Goal: Subscribe to service/newsletter

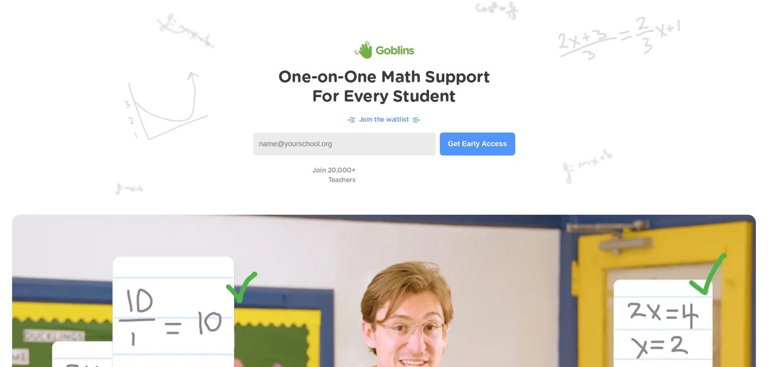
click at [401, 53] on img at bounding box center [384, 50] width 60 height 18
drag, startPoint x: 614, startPoint y: 190, endPoint x: 553, endPoint y: 130, distance: 85.5
click at [614, 189] on img at bounding box center [384, 101] width 768 height 203
click at [346, 149] on input at bounding box center [344, 144] width 183 height 23
type input "[PERSON_NAME][EMAIL_ADDRESS][PERSON_NAME][DOMAIN_NAME]"
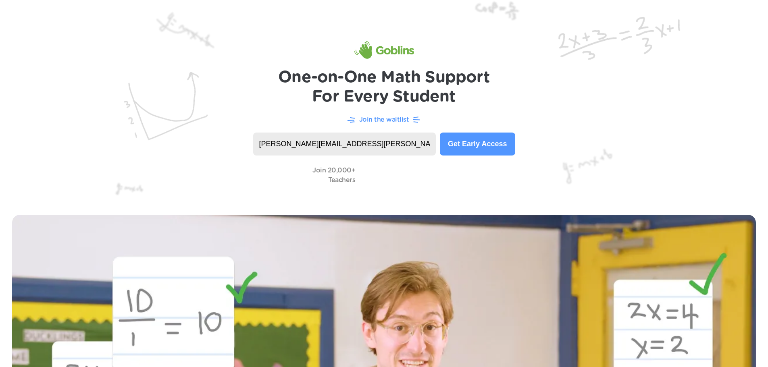
type input "[PERSON_NAME][EMAIL_ADDRESS][PERSON_NAME][DOMAIN_NAME]"
click at [471, 148] on button "Get Early Access" at bounding box center [477, 144] width 75 height 23
